Goal: Information Seeking & Learning: Check status

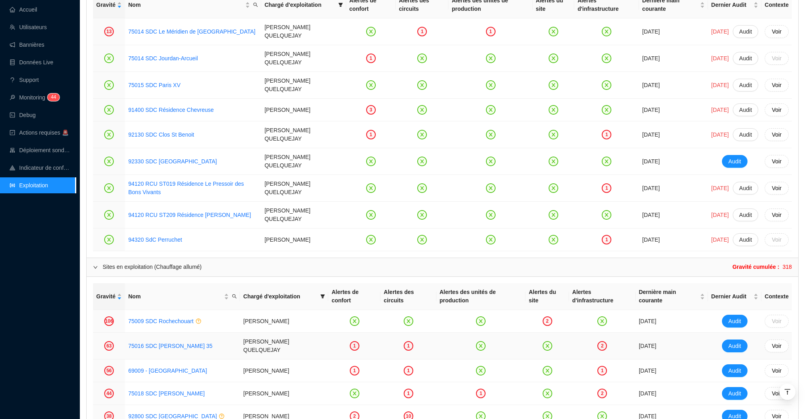
scroll to position [876, 0]
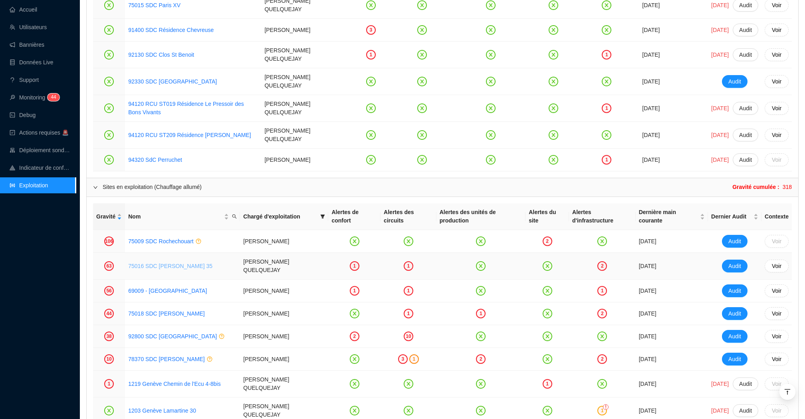
click at [164, 264] on link "75016 SDC [PERSON_NAME] 35" at bounding box center [170, 266] width 84 height 6
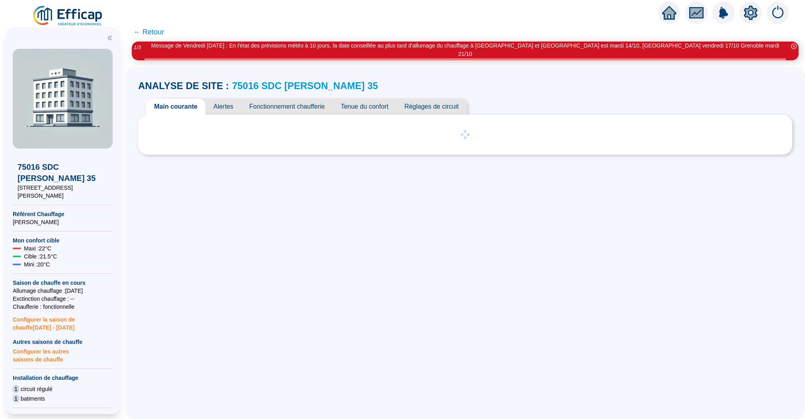
click at [310, 99] on span "Fonctionnement chaufferie" at bounding box center [286, 107] width 91 height 16
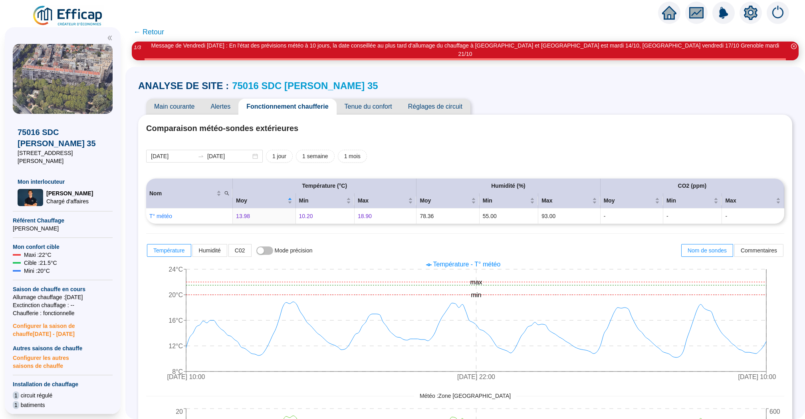
click at [669, 12] on icon "home" at bounding box center [669, 12] width 14 height 11
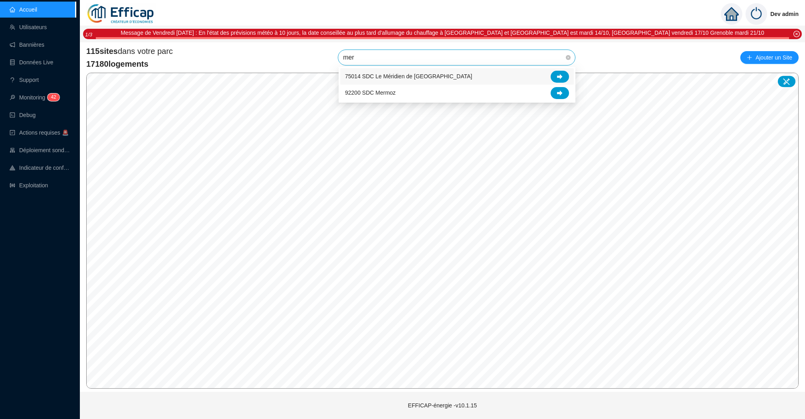
type input "meri"
click at [560, 81] on div at bounding box center [560, 77] width 18 height 12
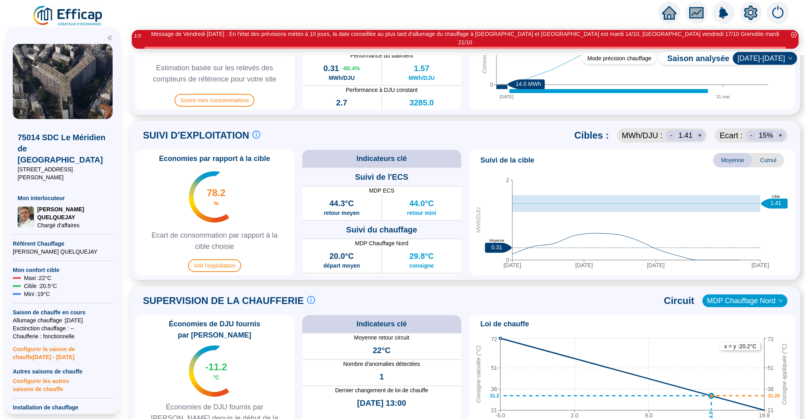
scroll to position [496, 0]
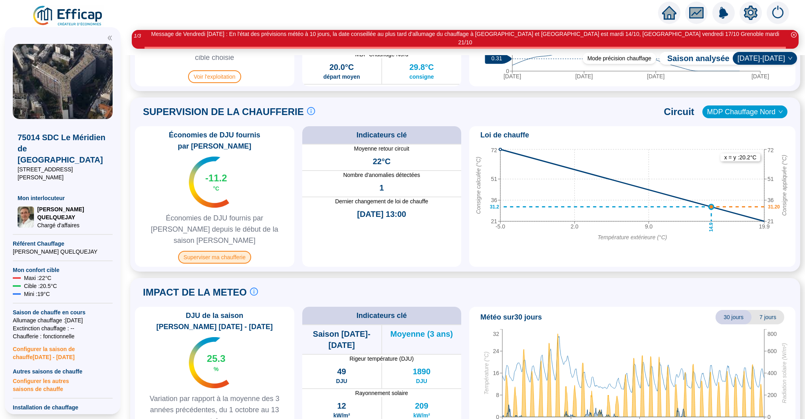
click at [238, 251] on span "Superviser ma chaufferie" at bounding box center [214, 257] width 73 height 13
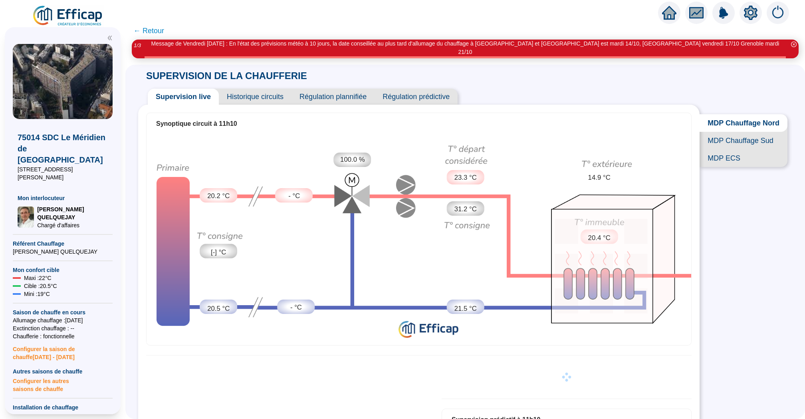
click at [250, 89] on span "Historique circuits" at bounding box center [255, 97] width 73 height 16
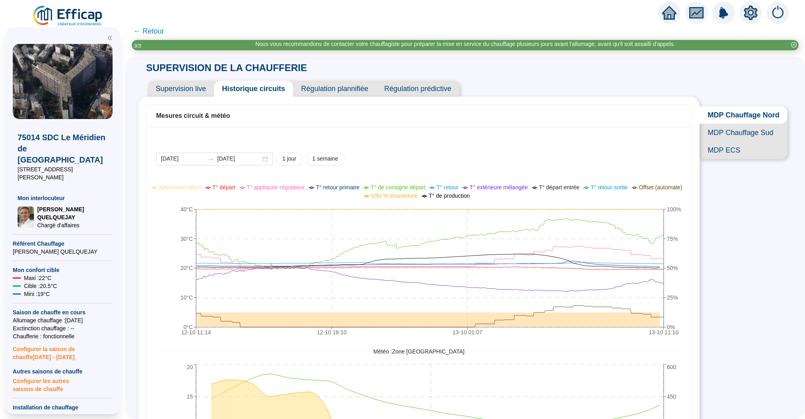
click at [154, 32] on span "← Retour" at bounding box center [148, 31] width 31 height 11
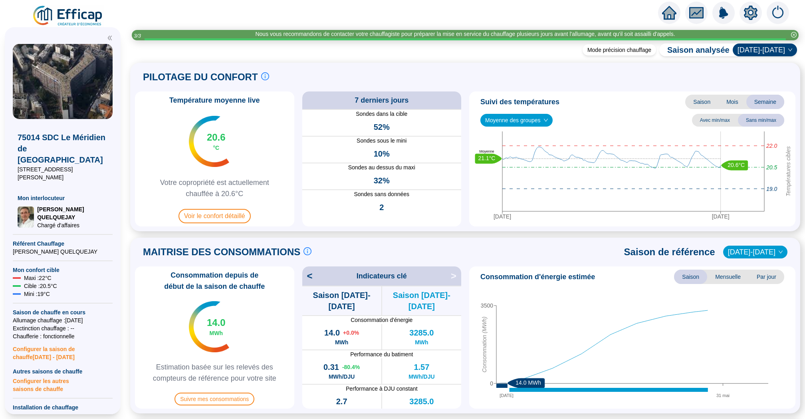
click at [674, 15] on icon "home" at bounding box center [669, 13] width 14 height 14
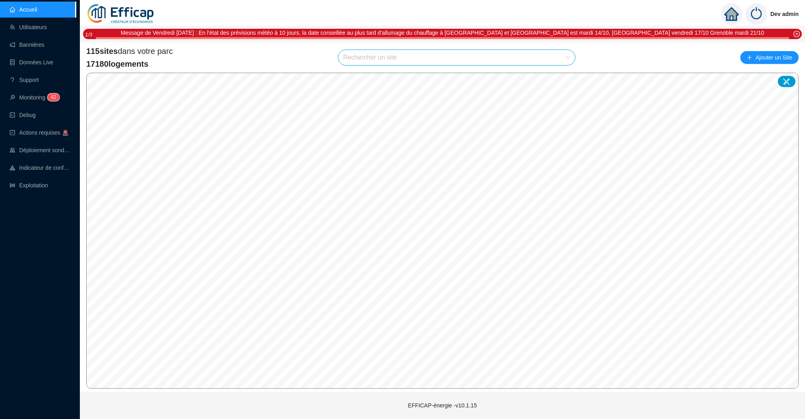
click at [449, 59] on input "search" at bounding box center [453, 57] width 220 height 15
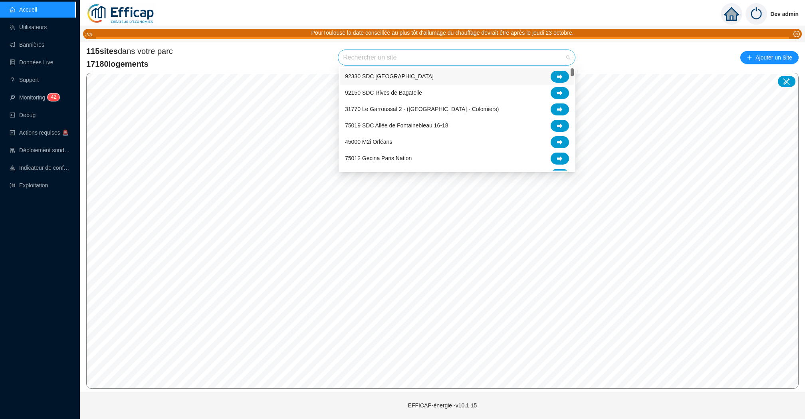
click at [332, 62] on div "115 sites dans votre parc 17180 logements Rechercher un site Ajouter un Site" at bounding box center [442, 58] width 713 height 24
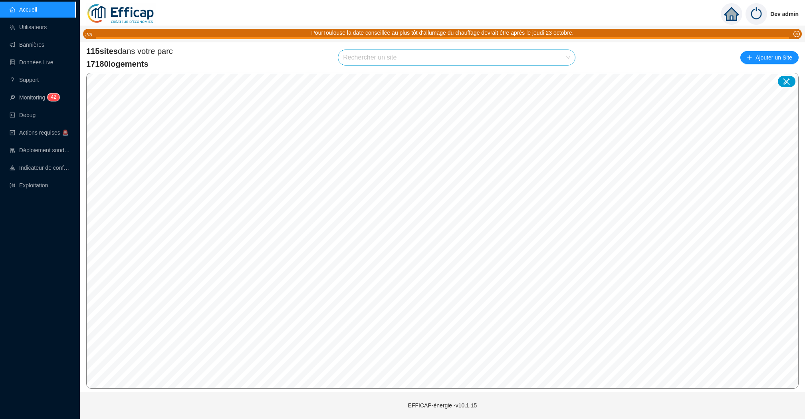
click at [618, 63] on div "115 sites dans votre parc 17180 logements Rechercher un site Ajouter un Site" at bounding box center [442, 58] width 713 height 24
click at [463, 44] on div "115 sites dans votre parc 17180 logements Rechercher un site Ajouter un Site © …" at bounding box center [442, 216] width 725 height 349
